Goal: Navigation & Orientation: Find specific page/section

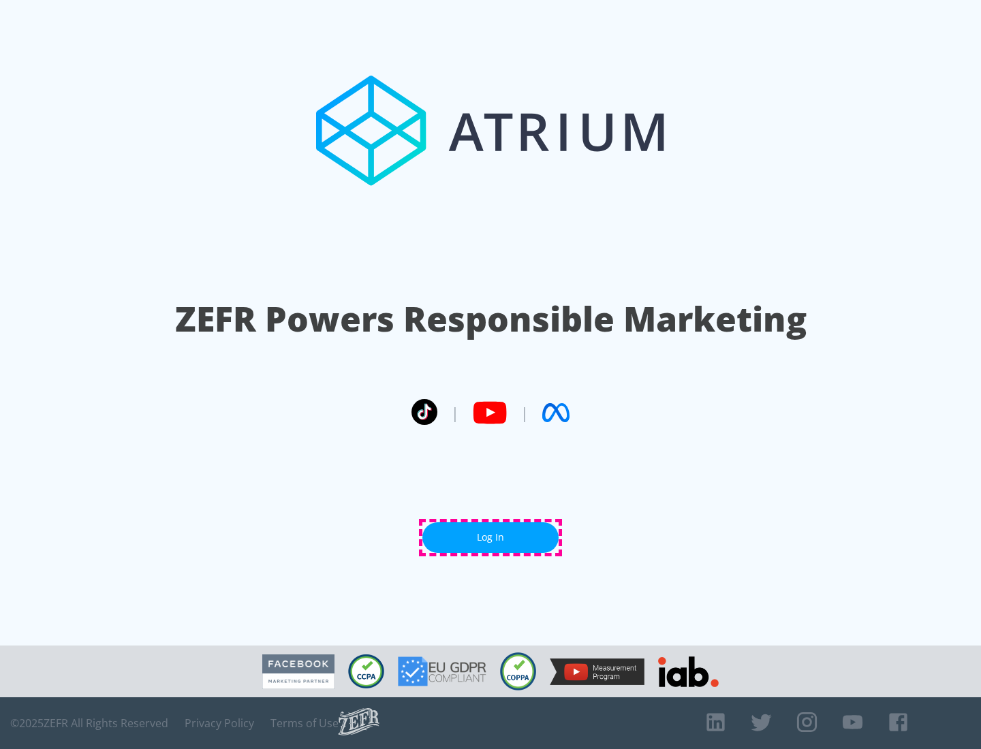
click at [491, 538] on link "Log In" at bounding box center [490, 538] width 136 height 31
